Goal: Navigation & Orientation: Understand site structure

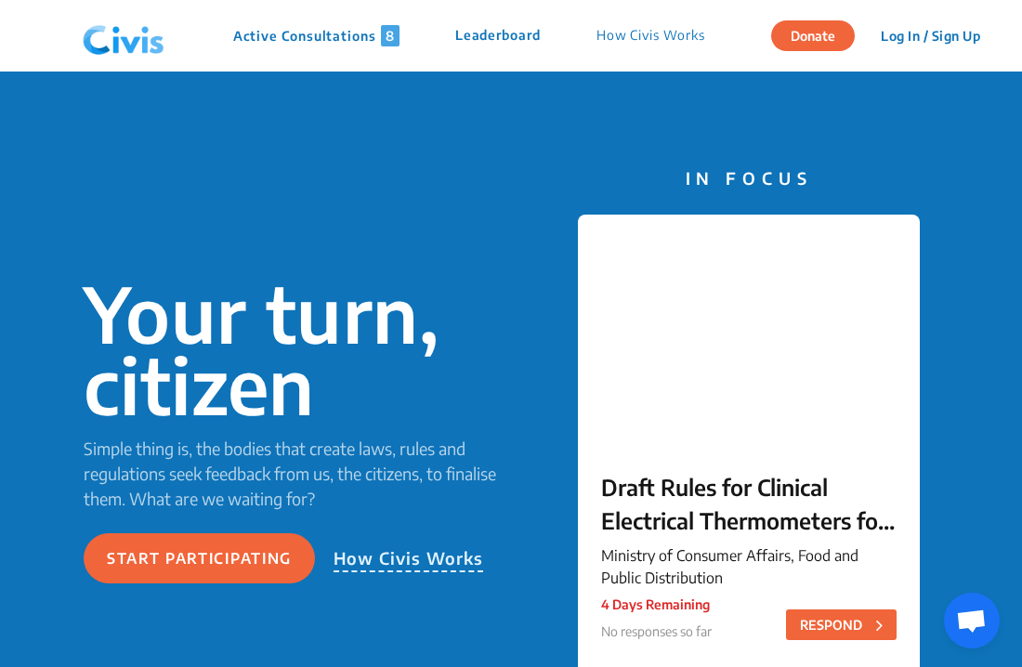
click at [278, 33] on p "Active Consultations 8" at bounding box center [316, 35] width 166 height 21
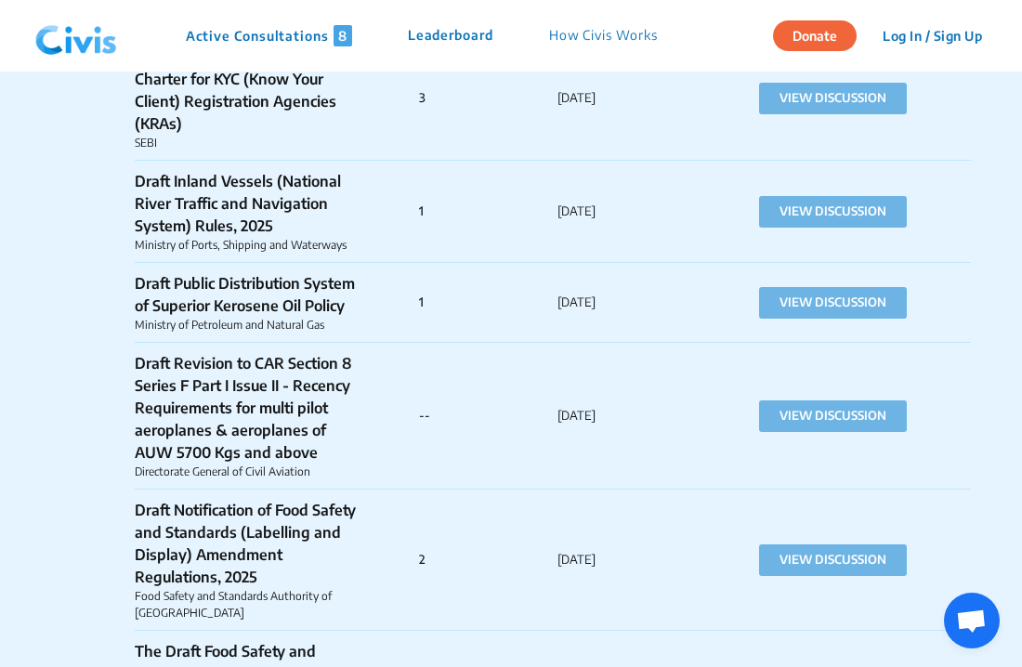
scroll to position [17872, 0]
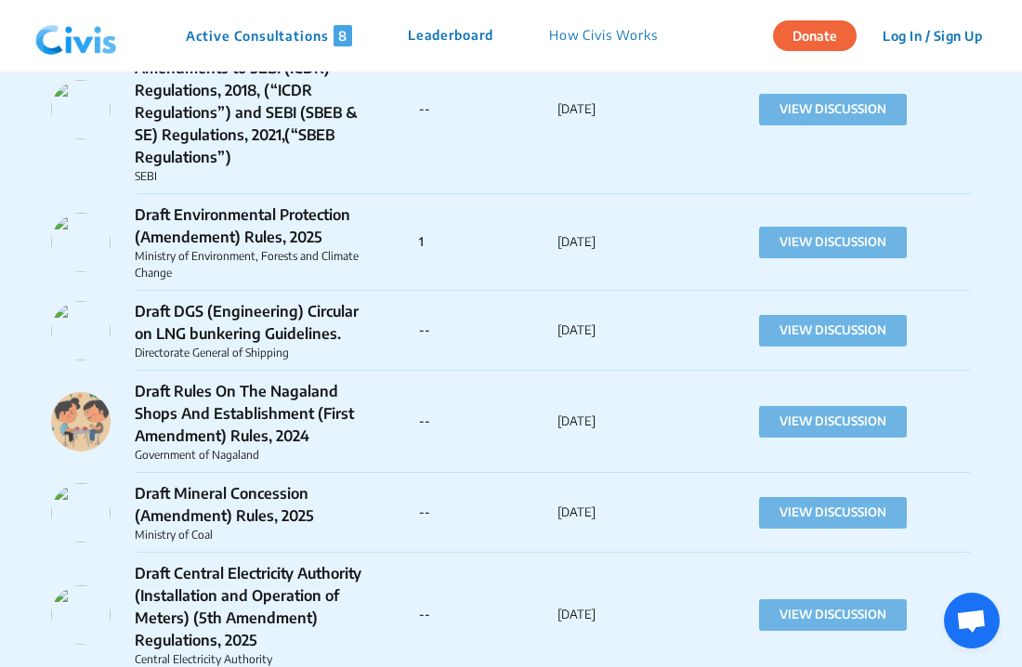
click at [70, 47] on img at bounding box center [76, 36] width 97 height 56
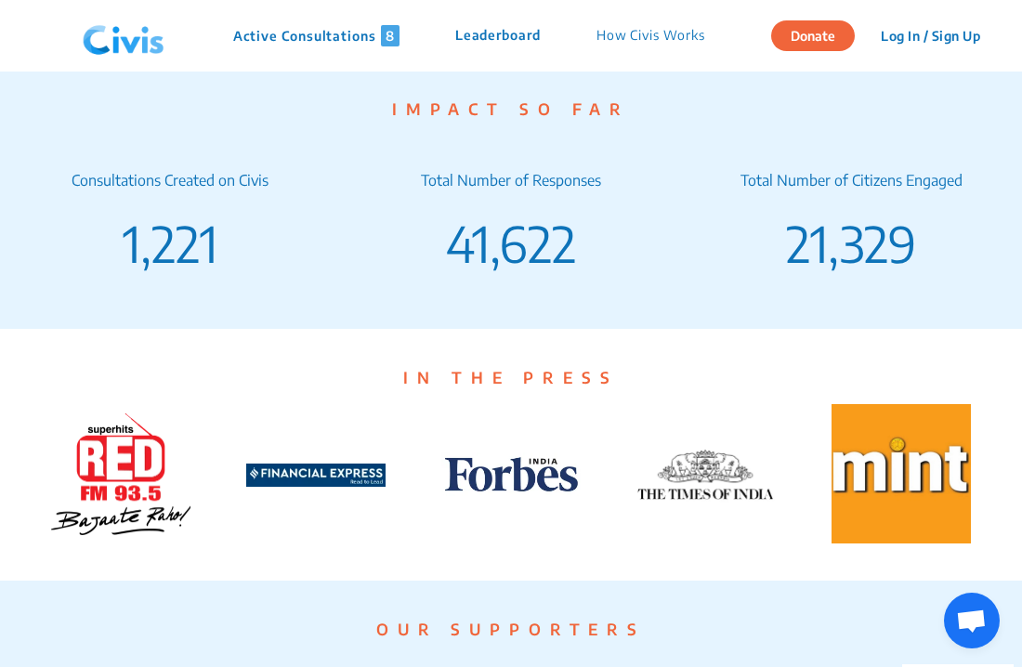
scroll to position [3733, 0]
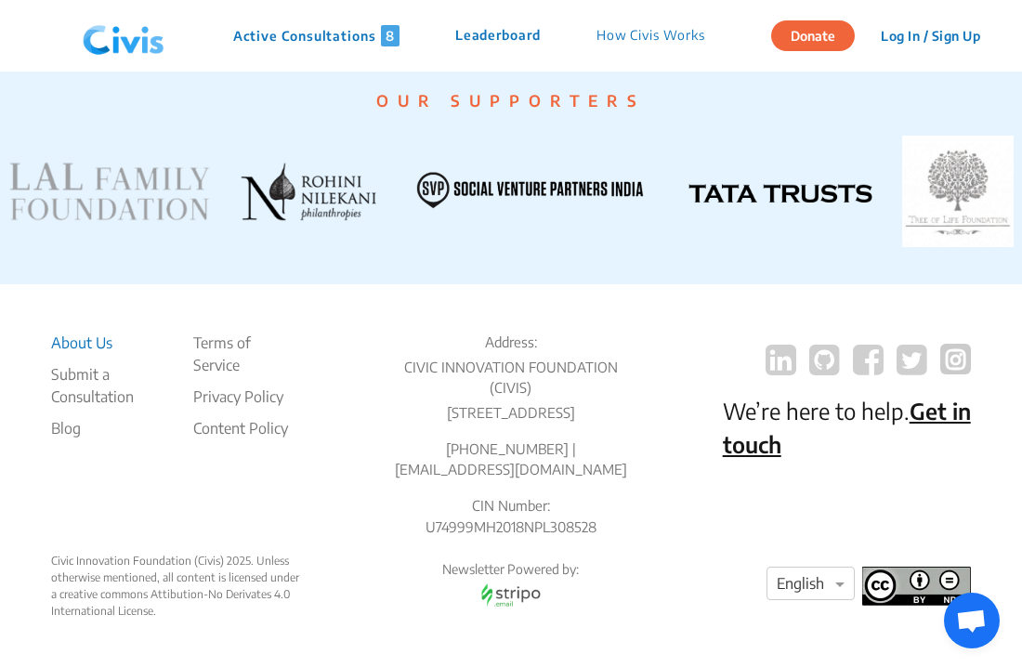
click at [86, 332] on li "About Us" at bounding box center [122, 343] width 142 height 22
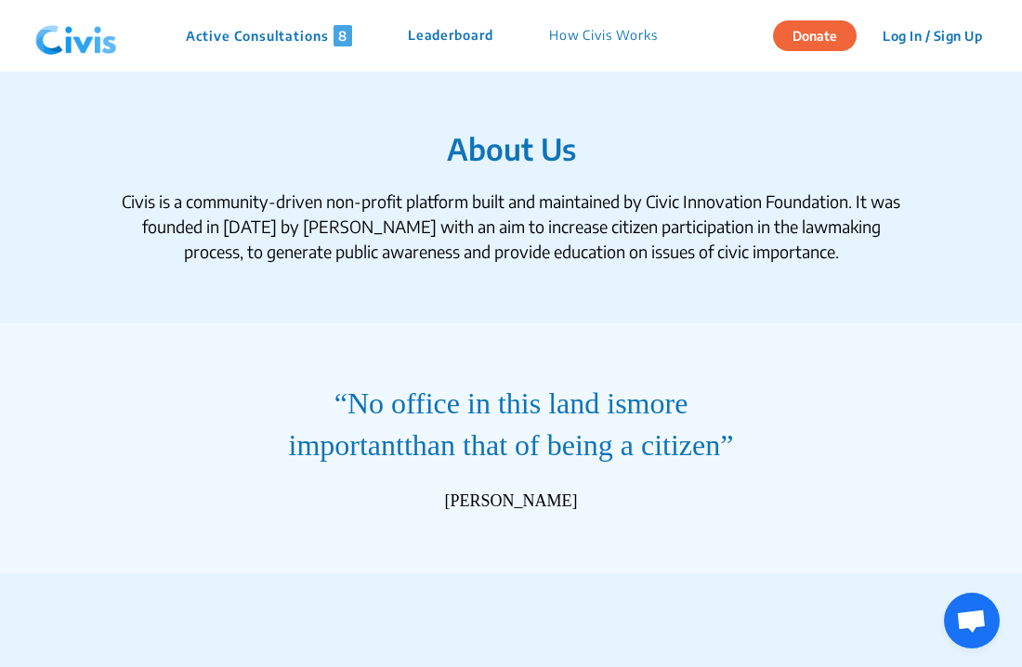
click at [89, 50] on img at bounding box center [76, 36] width 97 height 56
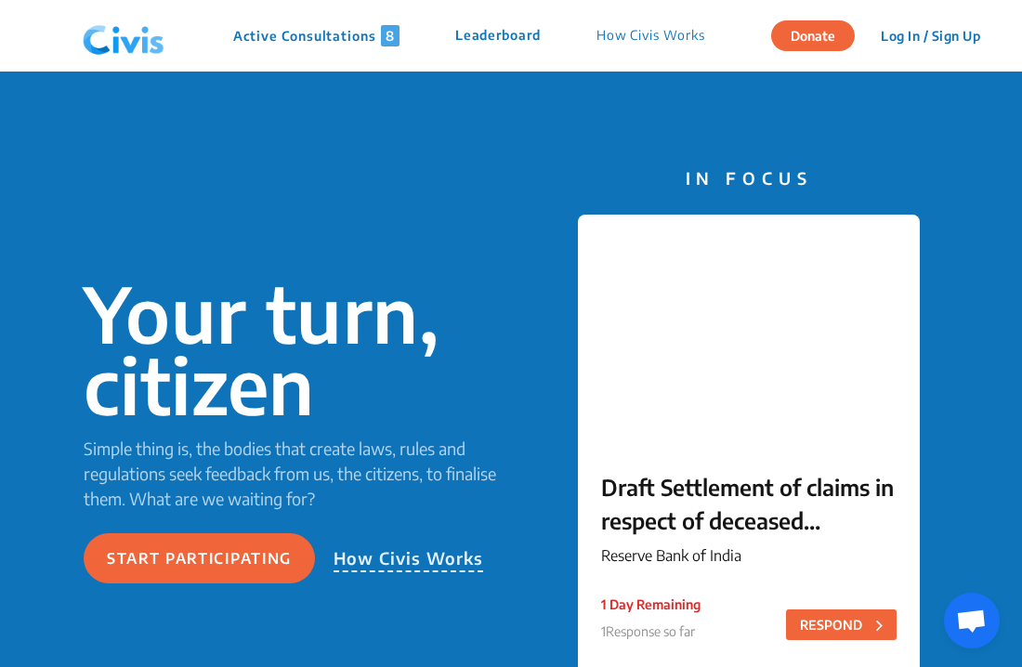
click at [663, 33] on p "How Civis Works" at bounding box center [651, 35] width 109 height 21
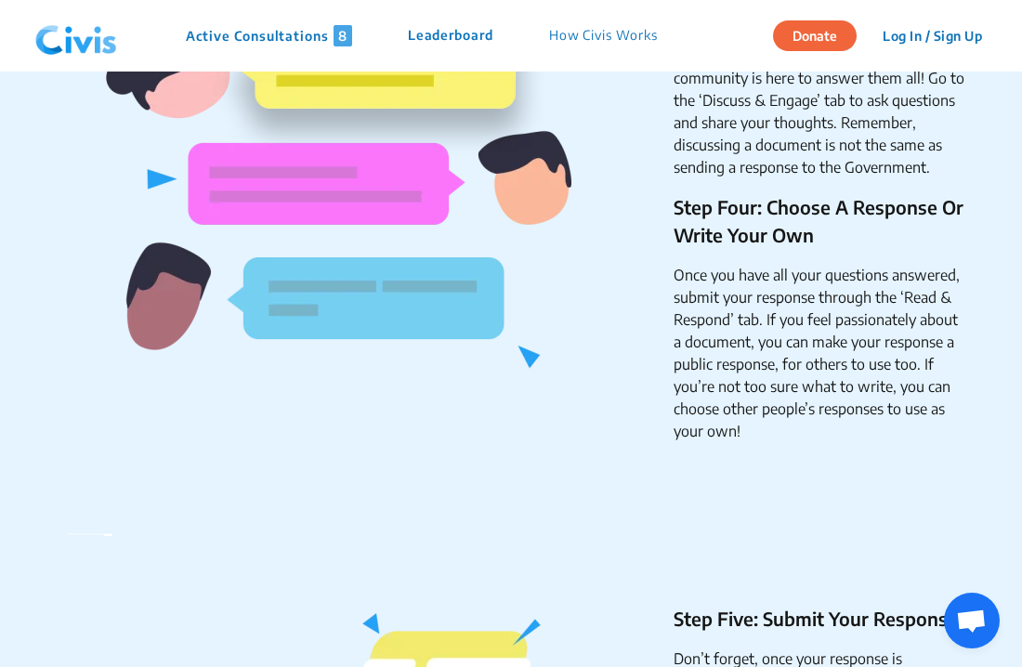
scroll to position [1504, 0]
